Goal: Navigation & Orientation: Go to known website

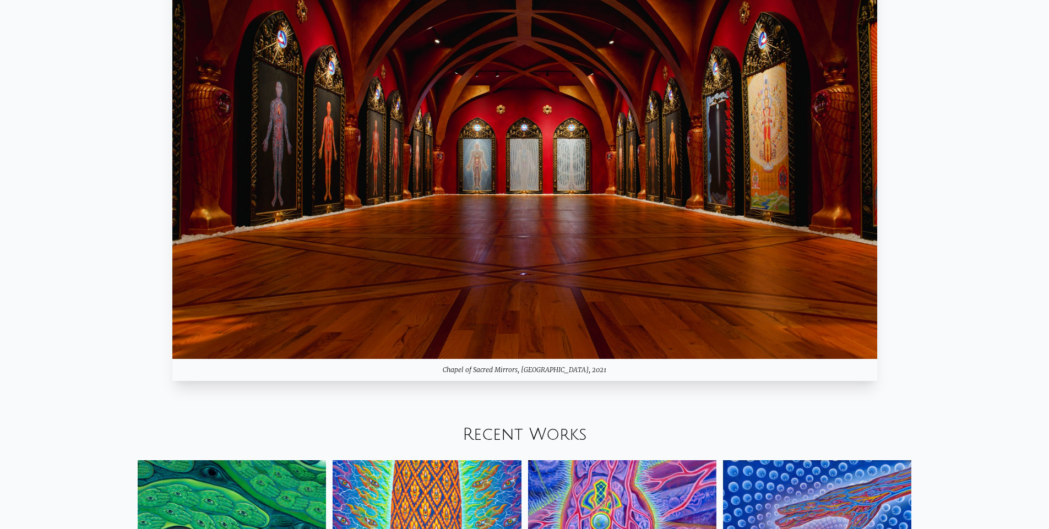
scroll to position [1057, 0]
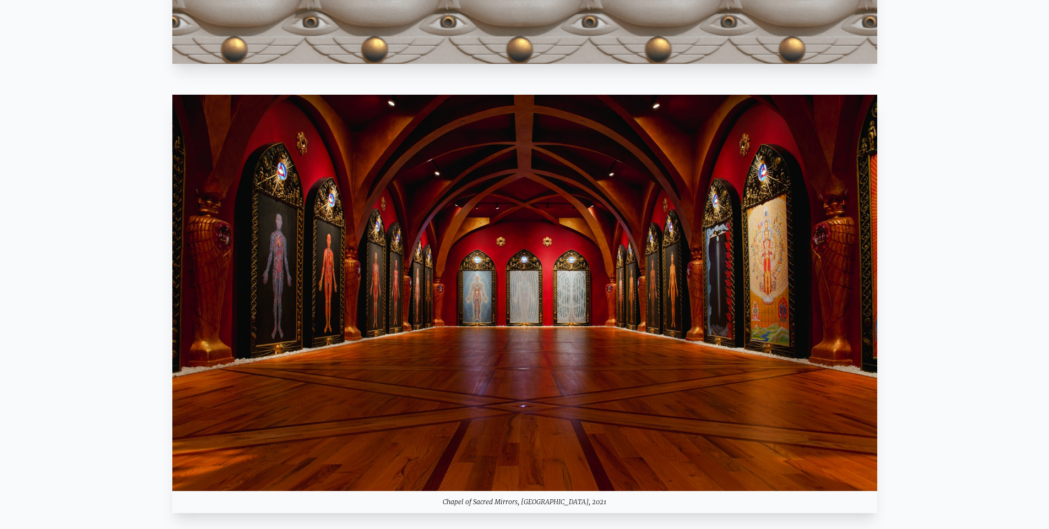
click at [404, 372] on img at bounding box center [524, 293] width 705 height 397
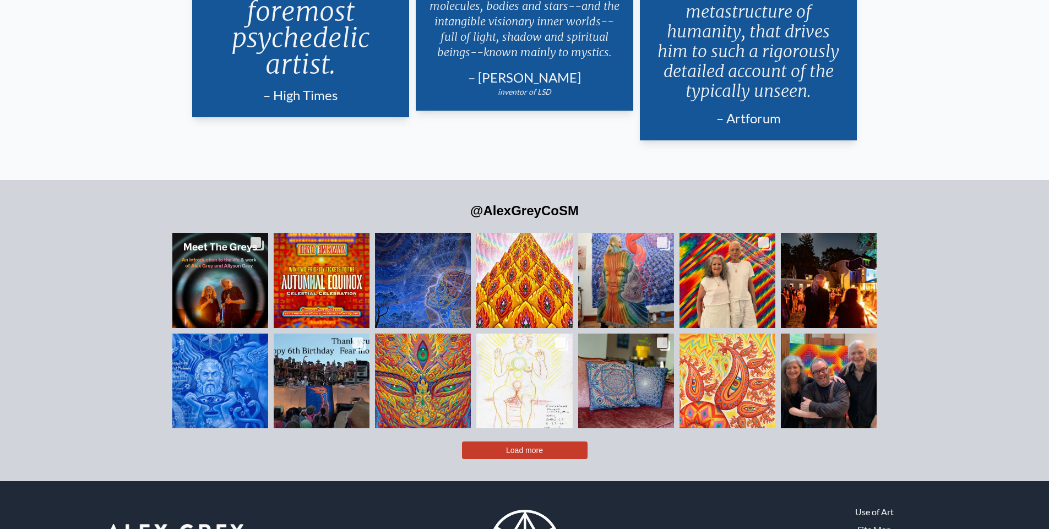
scroll to position [2732, 0]
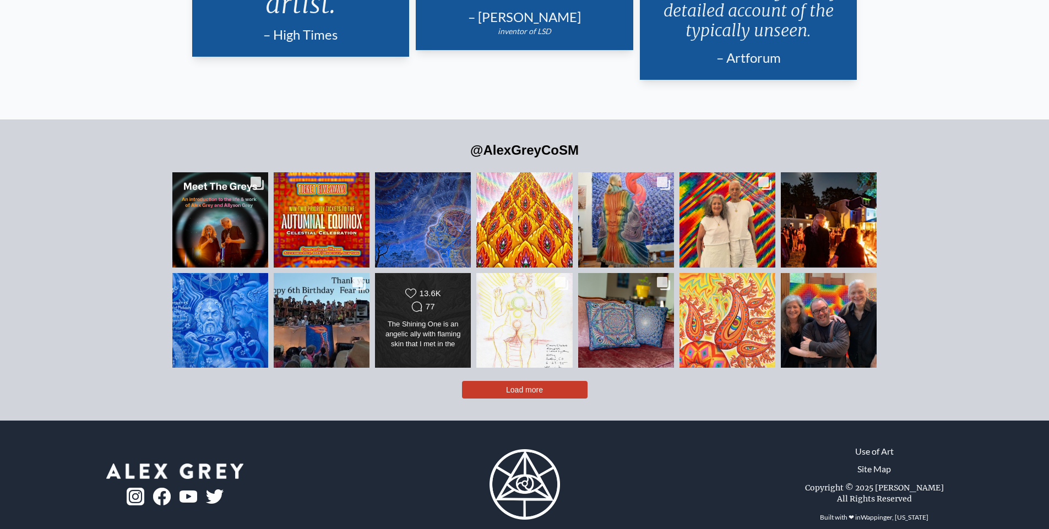
click at [413, 319] on div "The Shining One is an angelic ally with flaming skin that I met in the divine i…" at bounding box center [423, 334] width 78 height 31
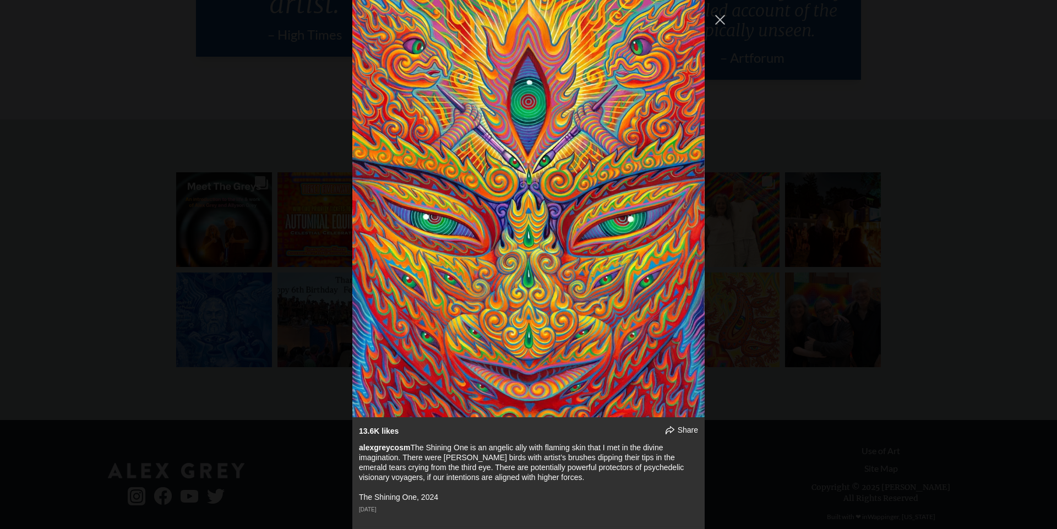
scroll to position [1849, 0]
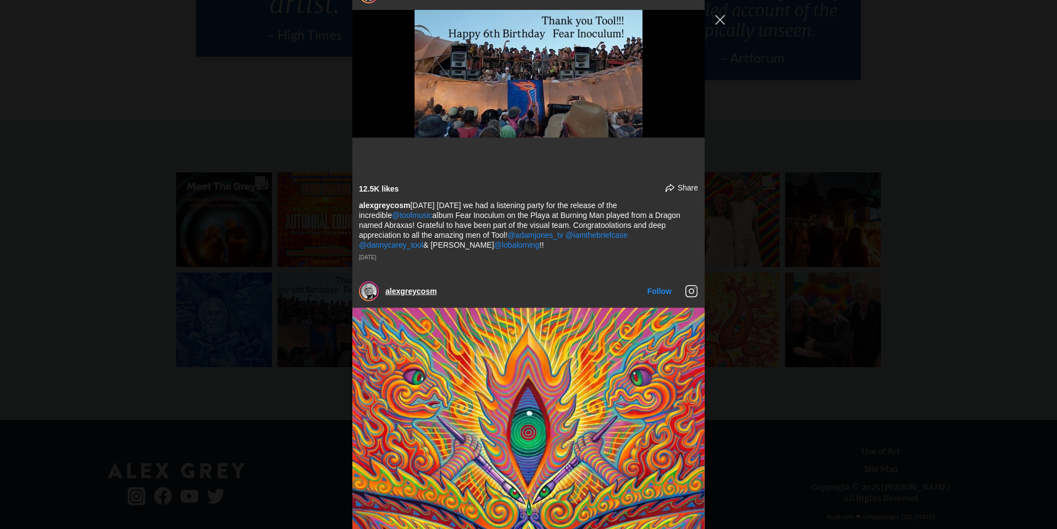
click at [412, 287] on link "alexgreycosm" at bounding box center [410, 291] width 51 height 9
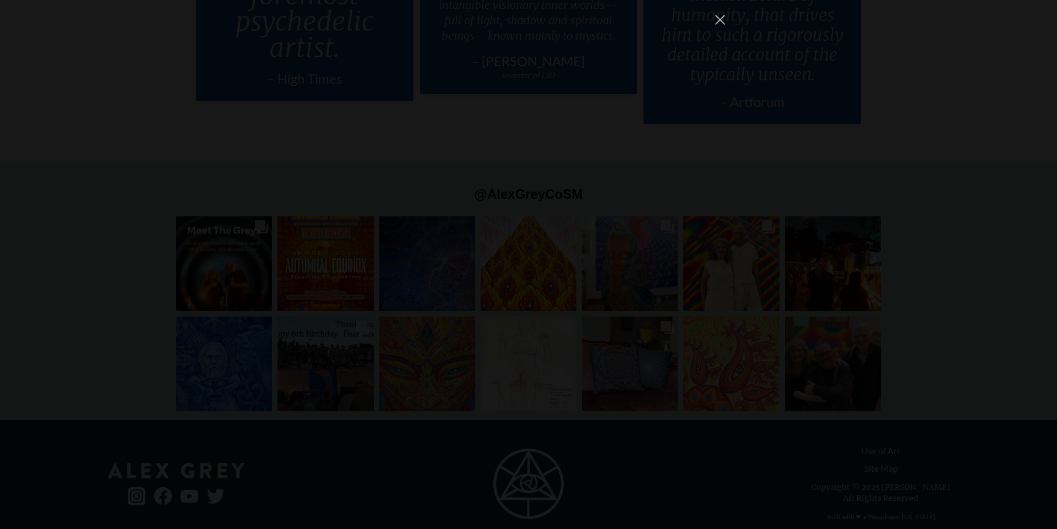
scroll to position [9713, 0]
